Goal: Information Seeking & Learning: Learn about a topic

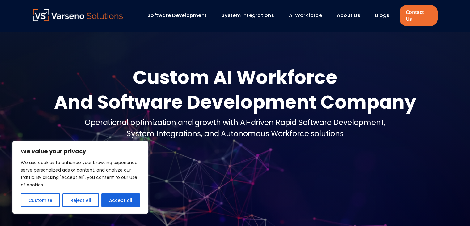
click at [345, 12] on link "About Us" at bounding box center [348, 15] width 23 height 7
click at [129, 197] on button "Accept All" at bounding box center [120, 200] width 39 height 14
checkbox input "true"
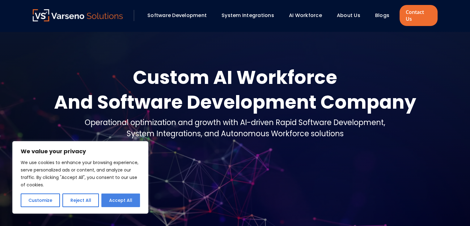
checkbox input "true"
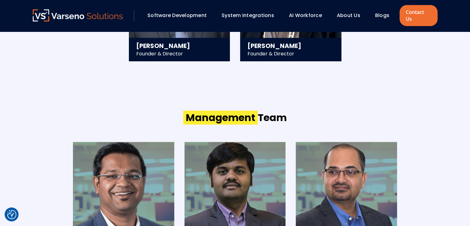
scroll to position [776, 0]
click at [189, 15] on div "Software Development" at bounding box center [176, 15] width 59 height 7
click at [185, 12] on link "Software Development" at bounding box center [176, 15] width 59 height 7
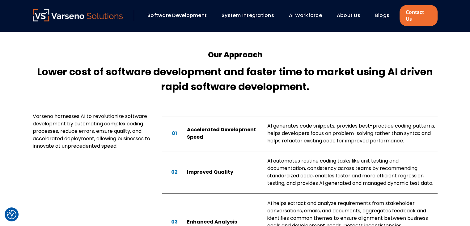
scroll to position [326, 0]
